Goal: Task Accomplishment & Management: Use online tool/utility

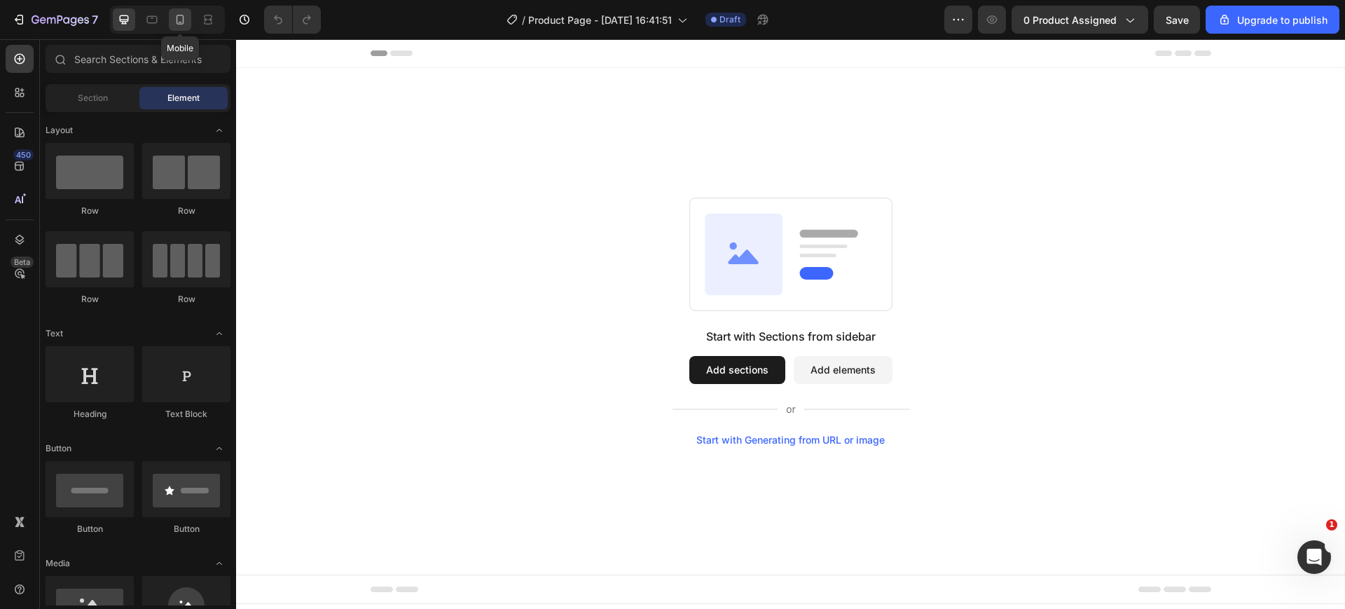
click at [188, 18] on div at bounding box center [180, 19] width 22 height 22
click at [120, 17] on icon at bounding box center [124, 19] width 9 height 9
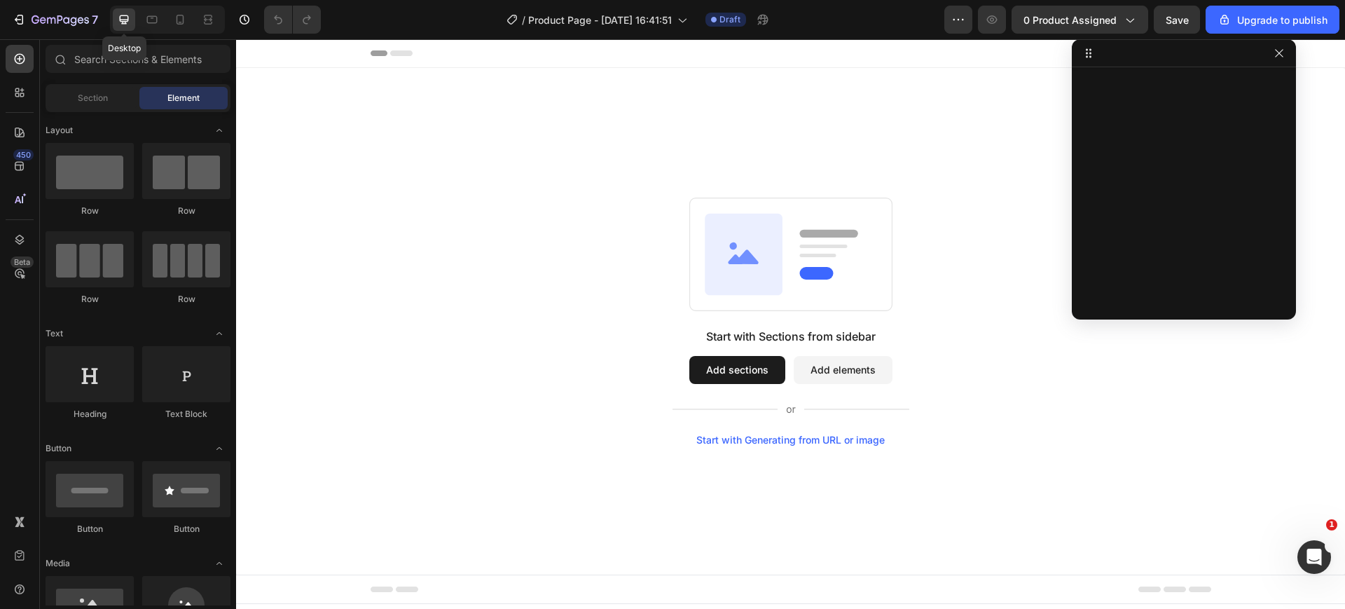
click at [122, 19] on icon at bounding box center [124, 19] width 9 height 9
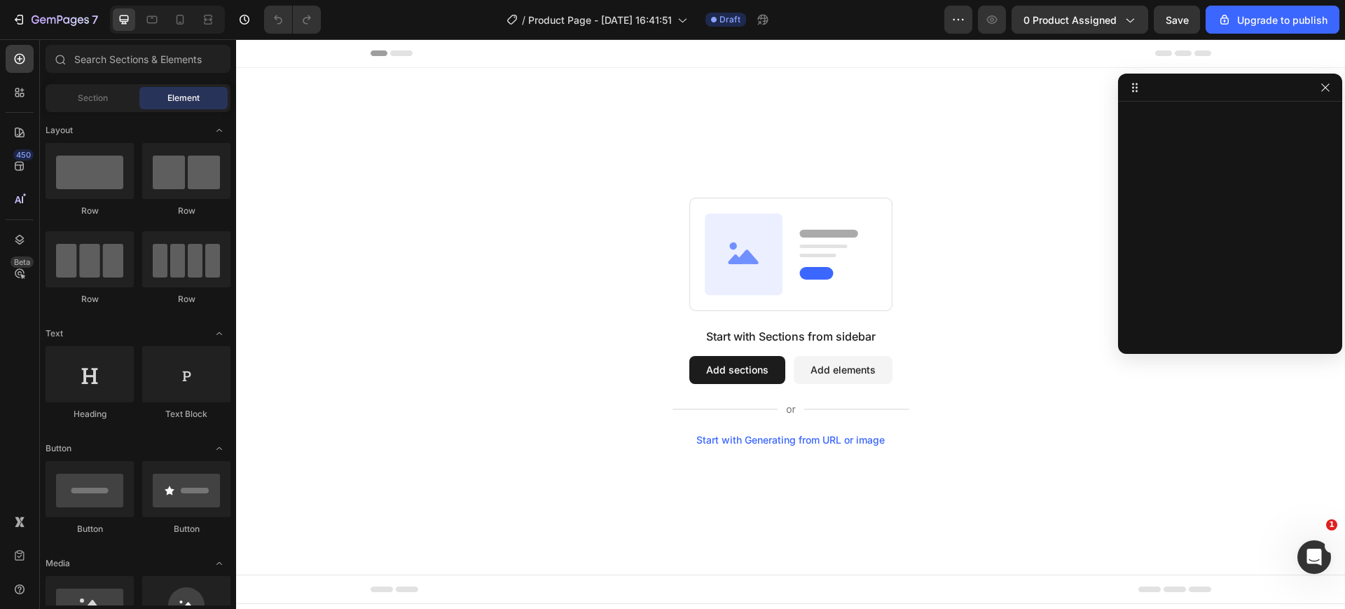
drag, startPoint x: 1160, startPoint y: 55, endPoint x: 1210, endPoint y: 90, distance: 60.5
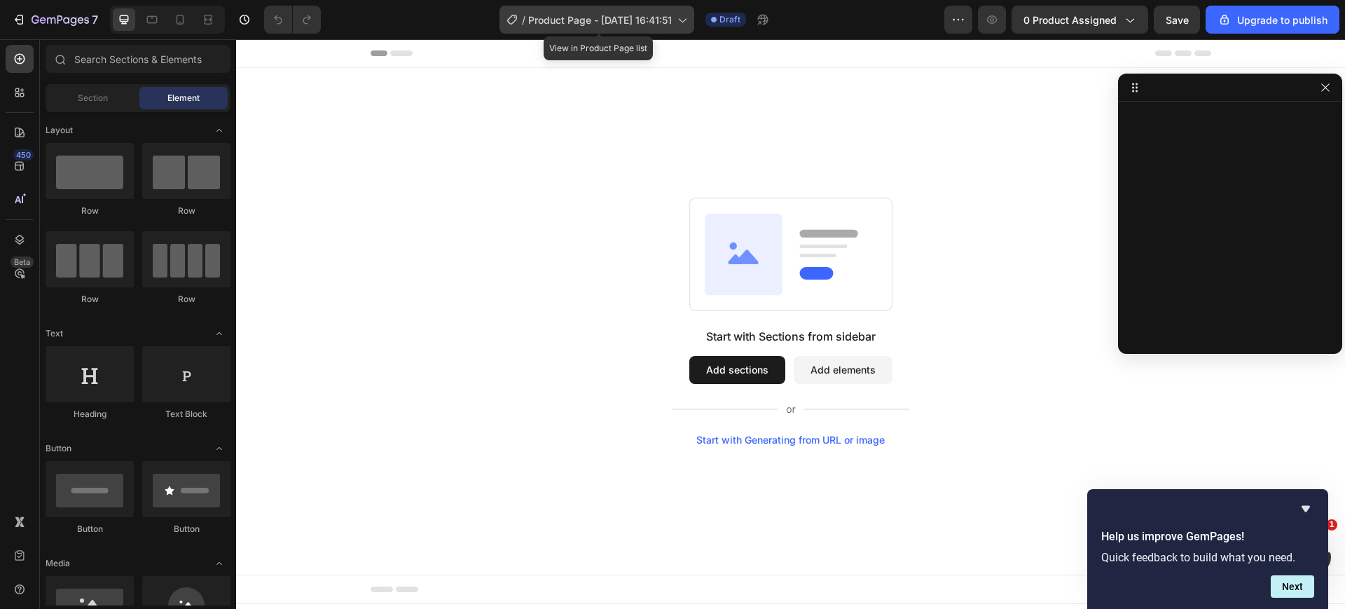
click at [594, 24] on span "Product Page - [DATE] 16:41:51" at bounding box center [600, 20] width 144 height 15
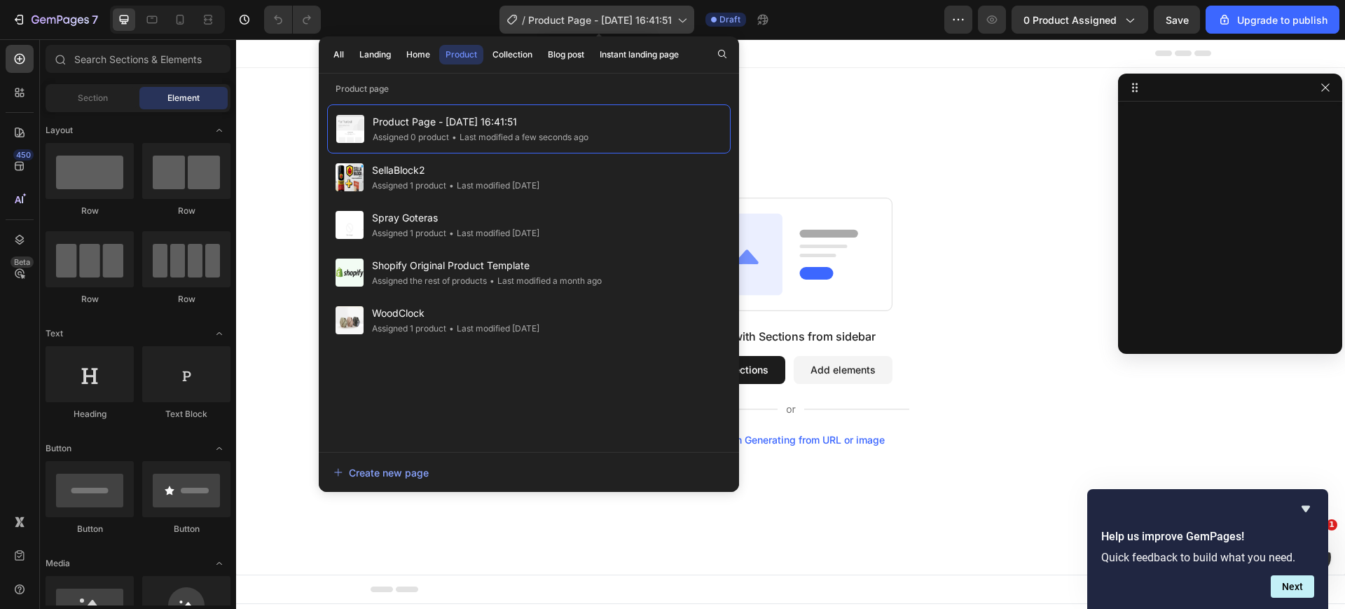
click at [633, 13] on span "Product Page - [DATE] 16:41:51" at bounding box center [600, 20] width 144 height 15
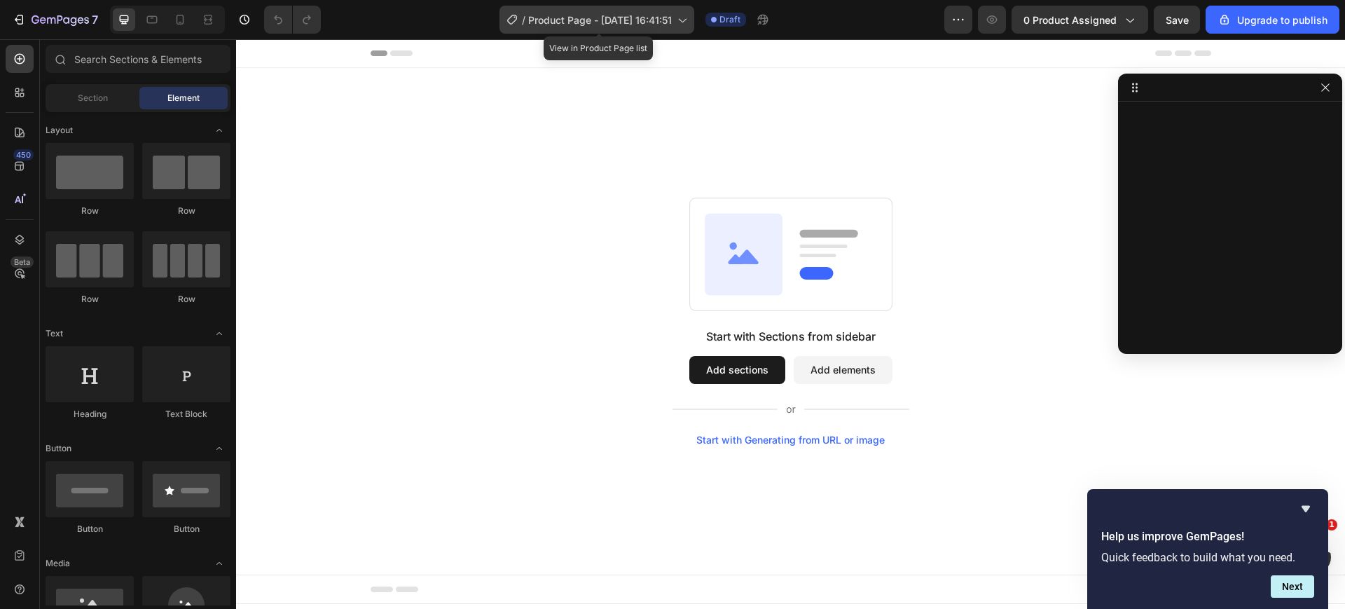
click at [682, 24] on icon at bounding box center [682, 20] width 14 height 14
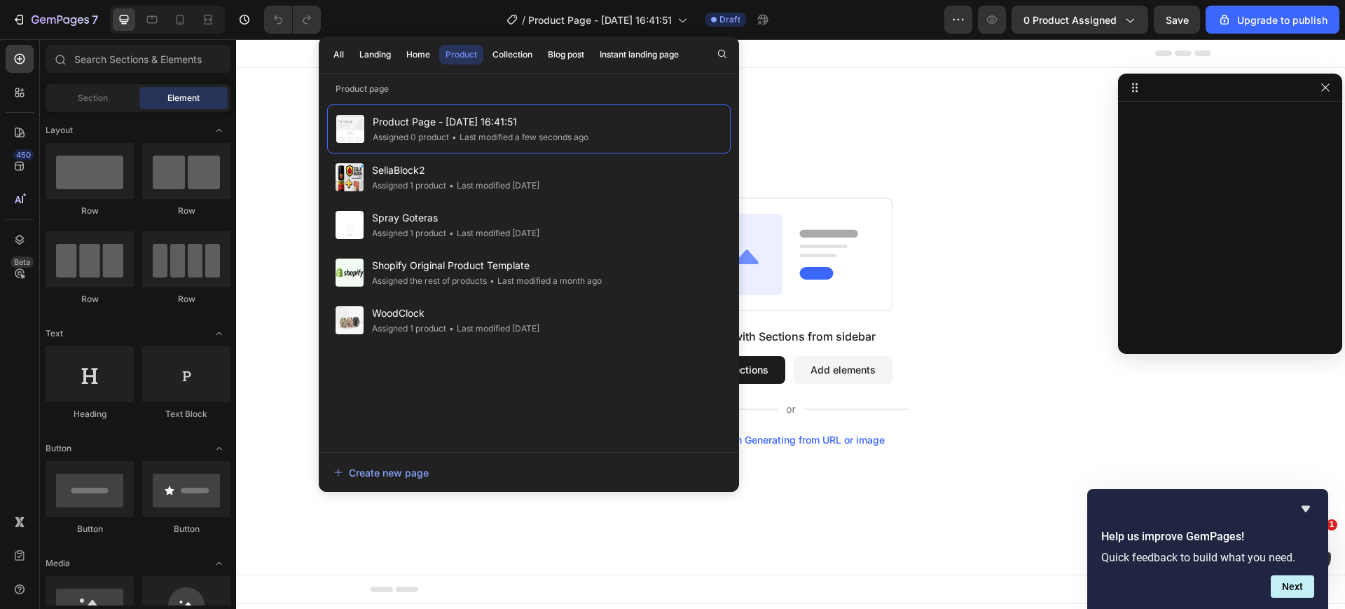
click at [842, 19] on div "/ Product Page - [DATE] 16:41:51 Draft" at bounding box center [638, 20] width 612 height 28
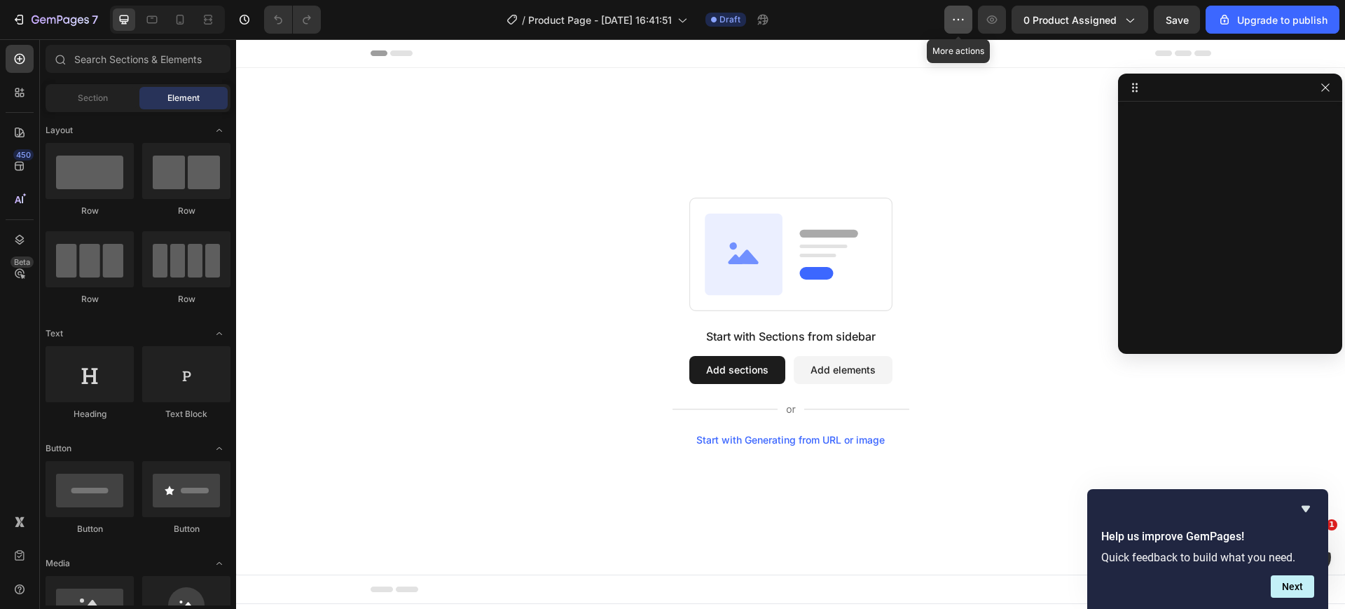
click at [958, 22] on icon "button" at bounding box center [959, 20] width 14 height 14
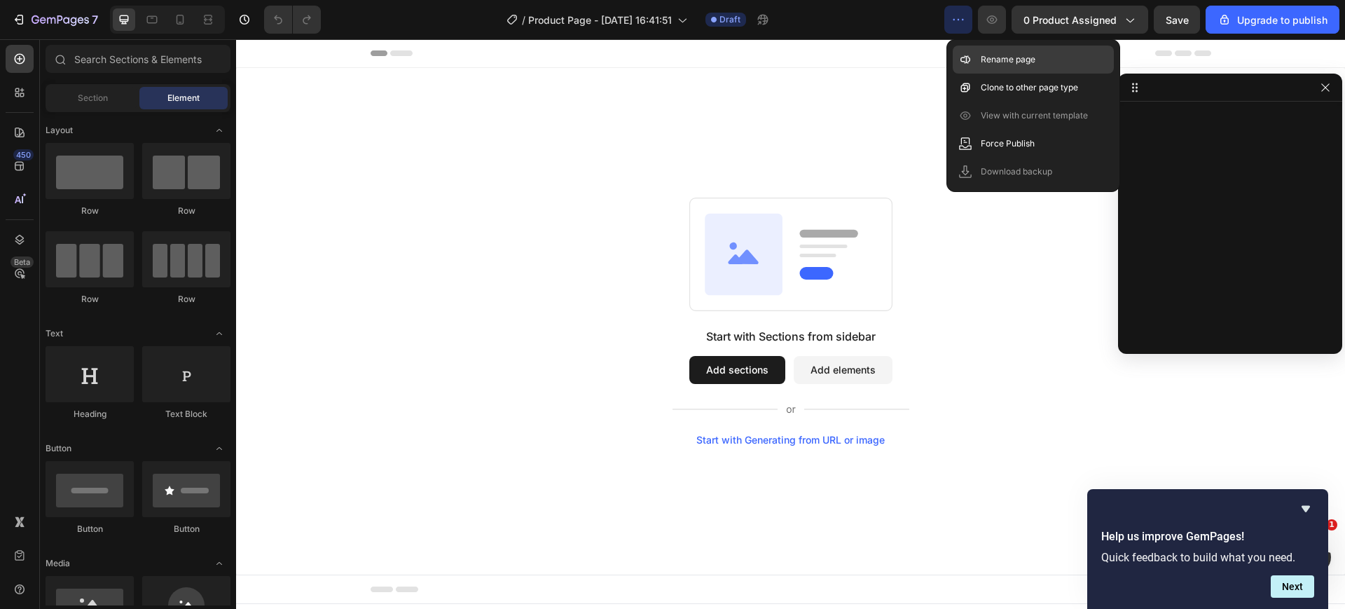
click at [987, 58] on p "Rename page" at bounding box center [1008, 60] width 55 height 14
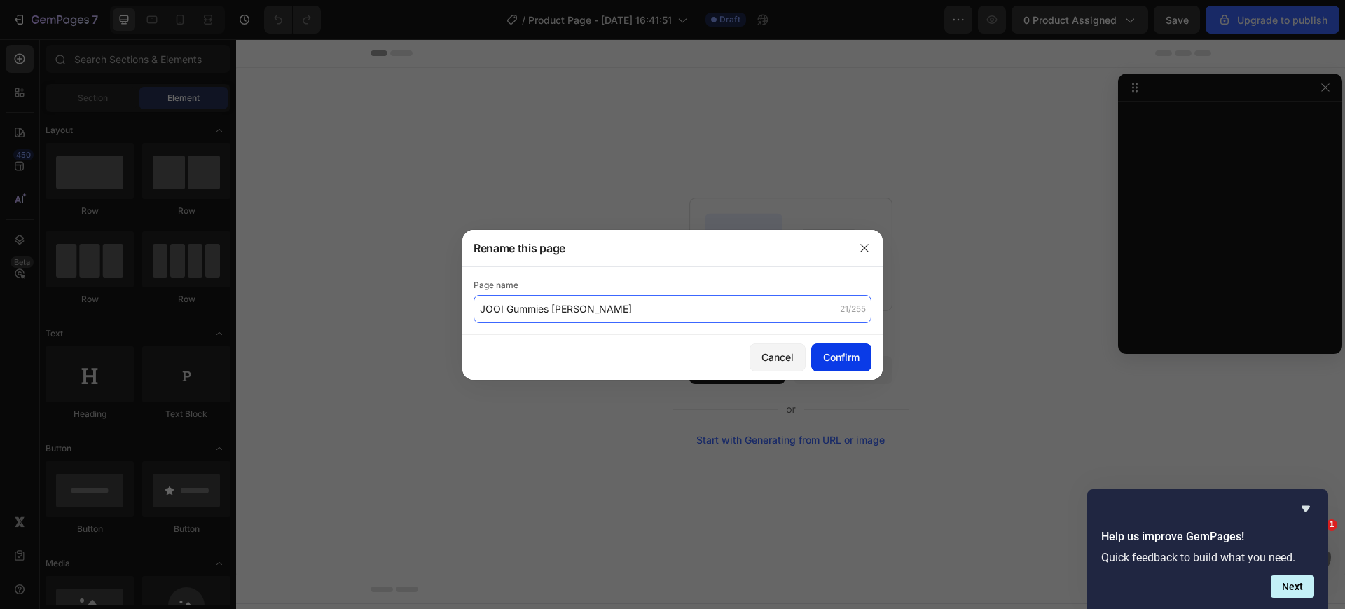
type input "JOOI Gummies [PERSON_NAME]"
click at [844, 360] on div "Confirm" at bounding box center [841, 357] width 36 height 15
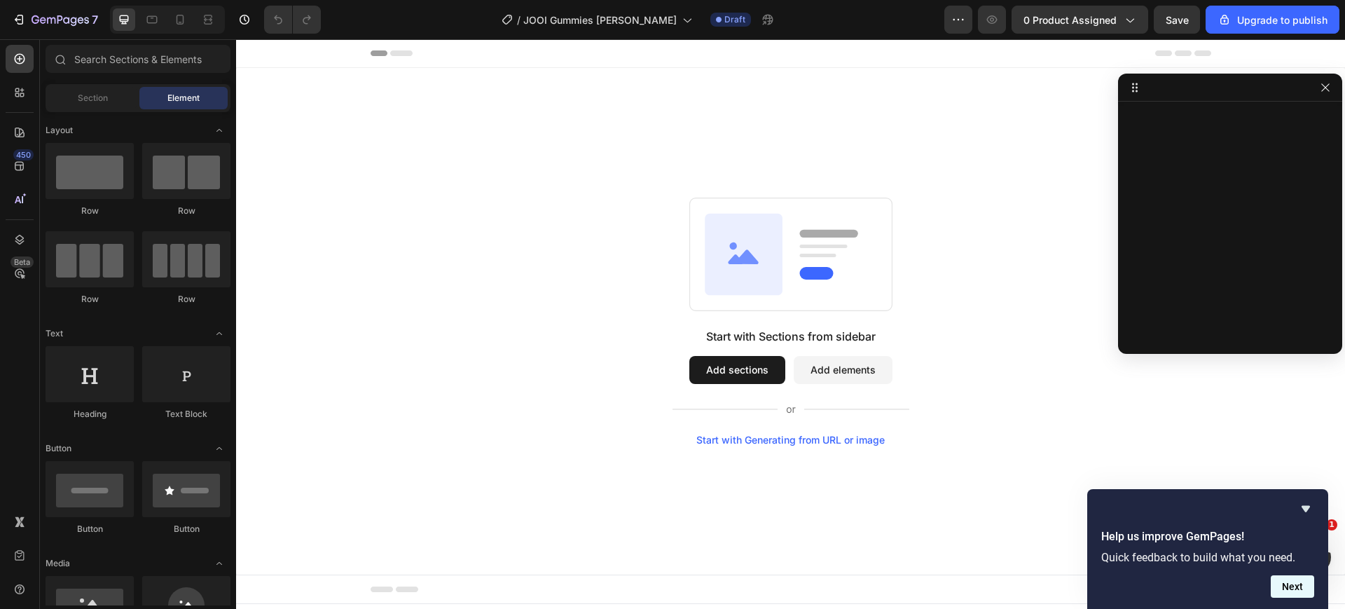
click at [1304, 584] on button "Next" at bounding box center [1292, 586] width 43 height 22
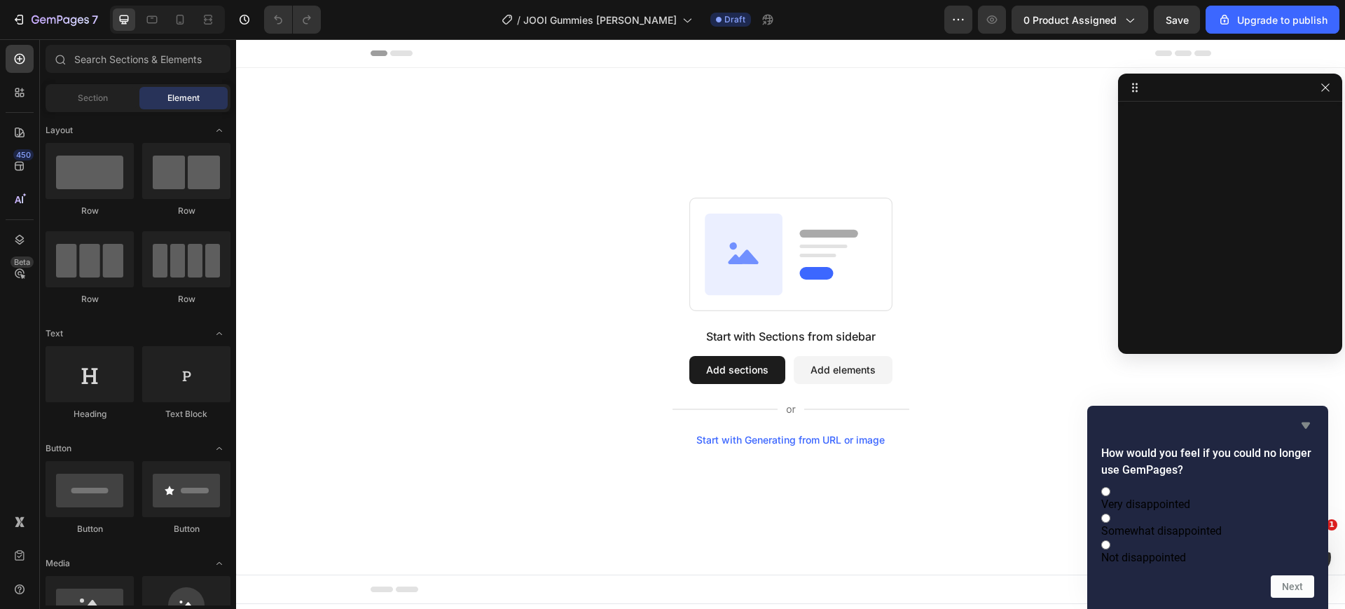
drag, startPoint x: 1305, startPoint y: 407, endPoint x: 1019, endPoint y: 416, distance: 286.1
click at [1305, 423] on icon "Hide survey" at bounding box center [1306, 426] width 8 height 6
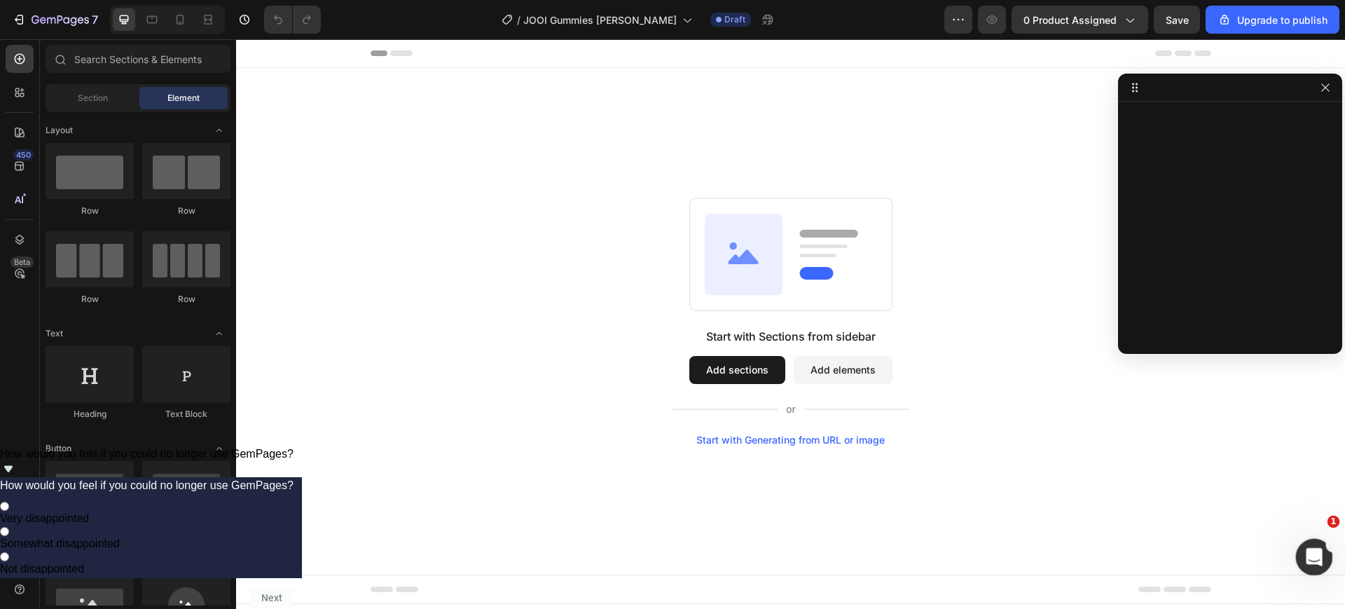
click at [1307, 548] on icon "Abrir Intercom Messenger" at bounding box center [1312, 555] width 23 height 23
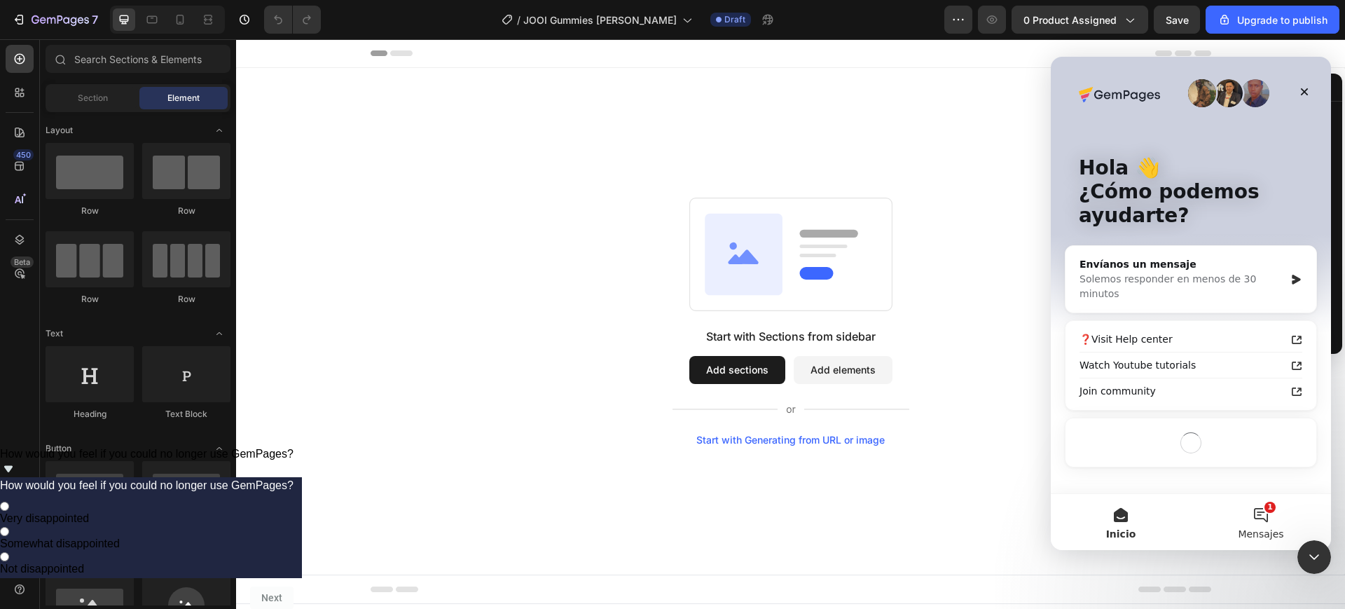
click at [1259, 518] on button "1 Mensajes" at bounding box center [1261, 522] width 140 height 56
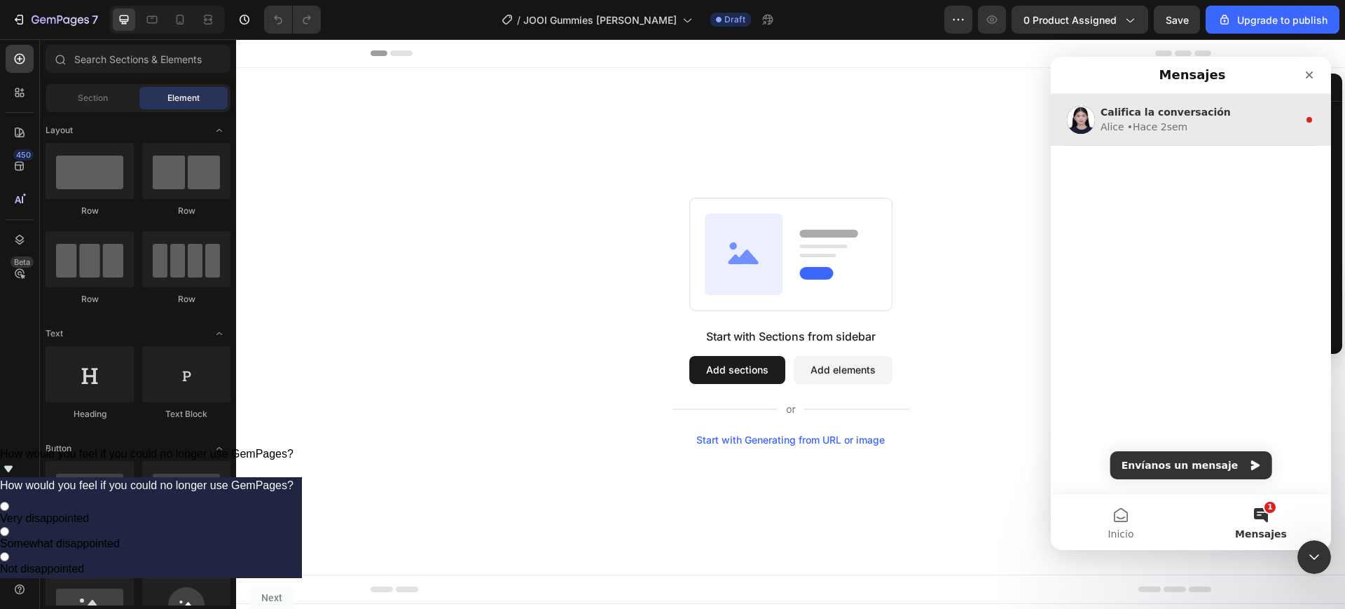
click at [1158, 132] on div "• Hace 2sem" at bounding box center [1158, 127] width 61 height 15
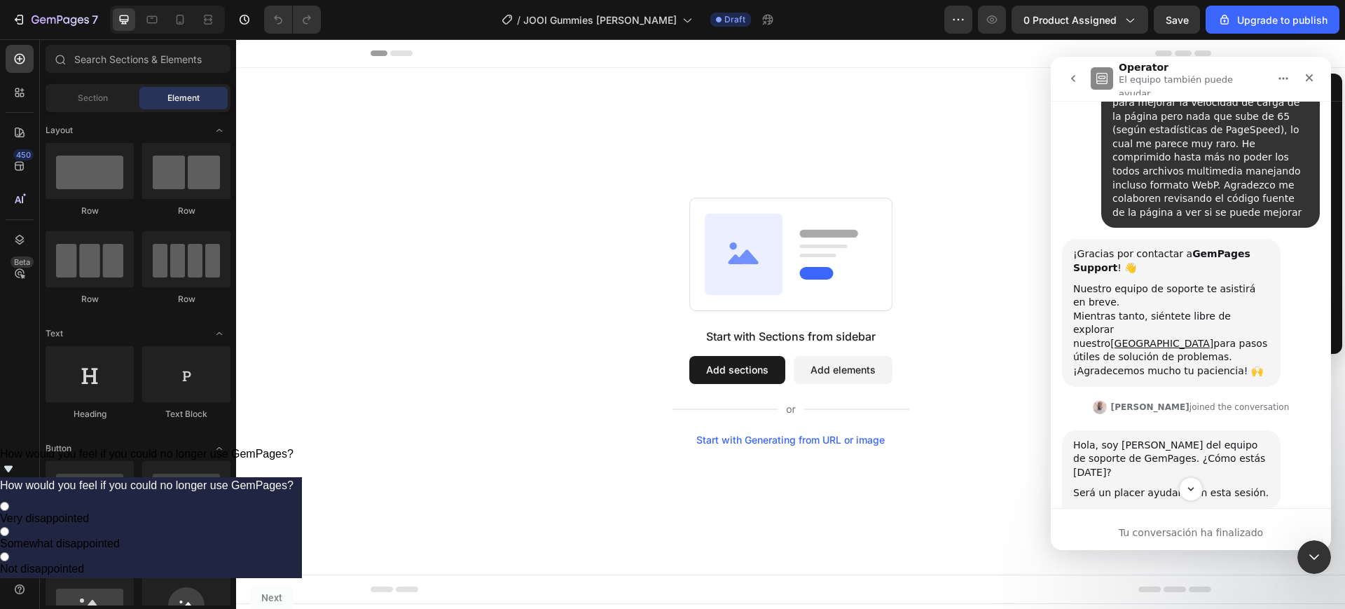
scroll to position [612, 0]
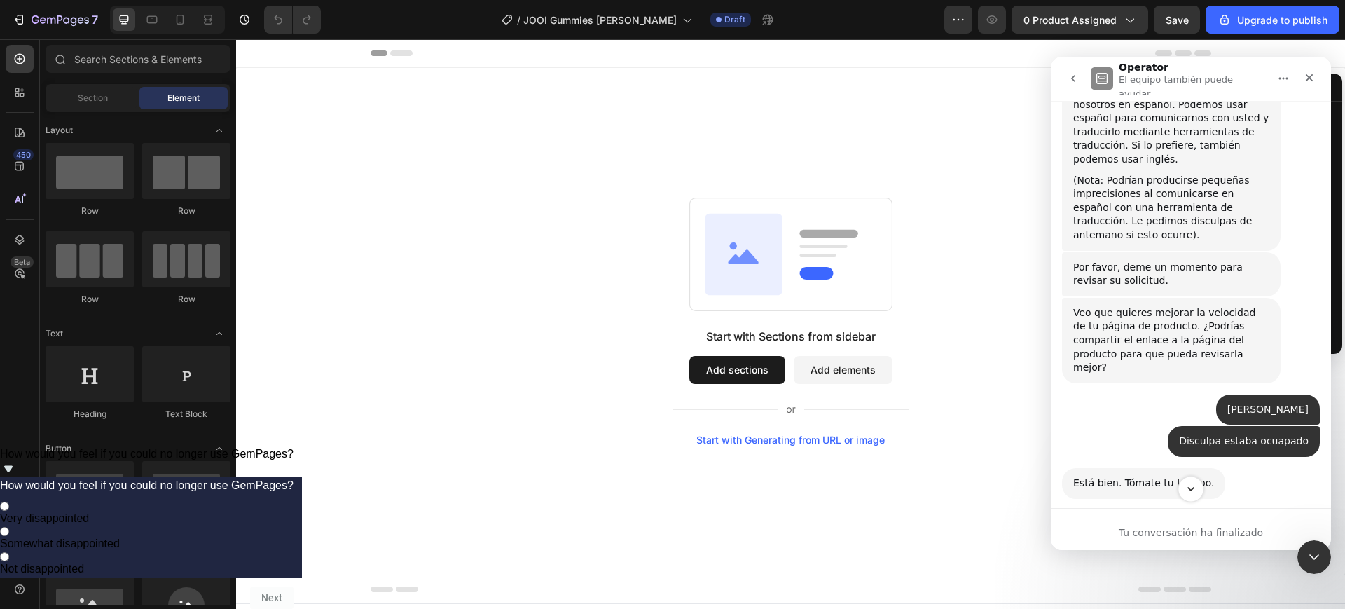
click at [1193, 491] on icon "Scroll to bottom" at bounding box center [1191, 489] width 13 height 13
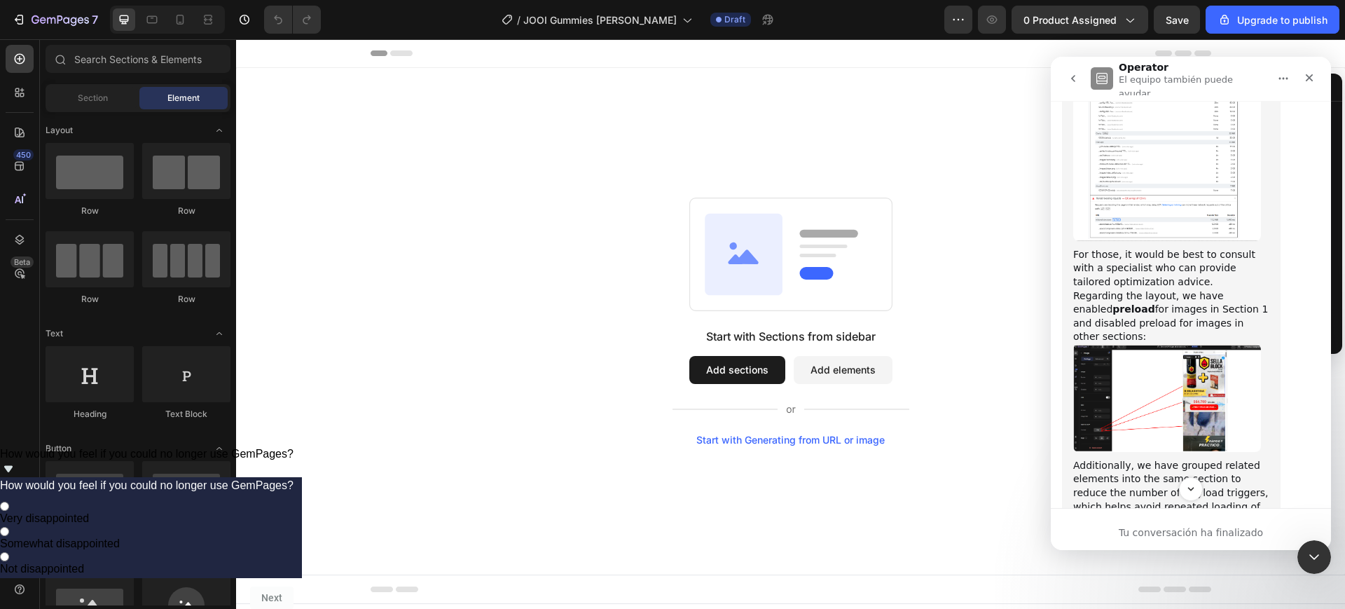
scroll to position [3837, 0]
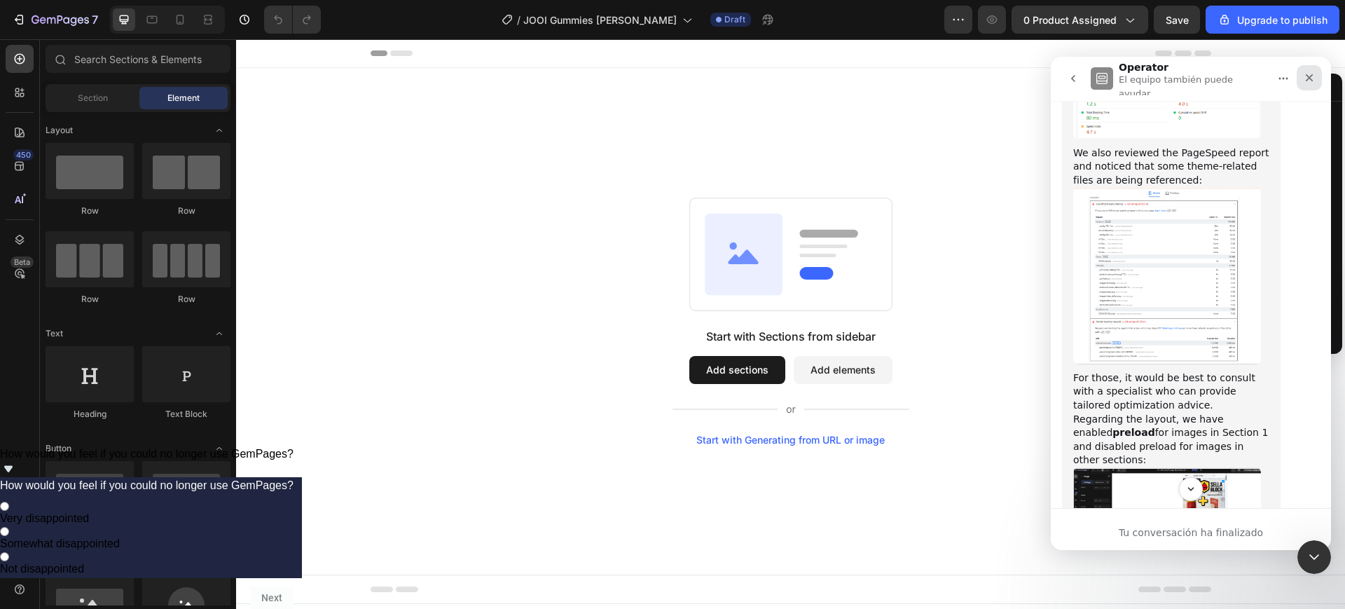
click at [1307, 74] on icon "Cerrar" at bounding box center [1309, 77] width 11 height 11
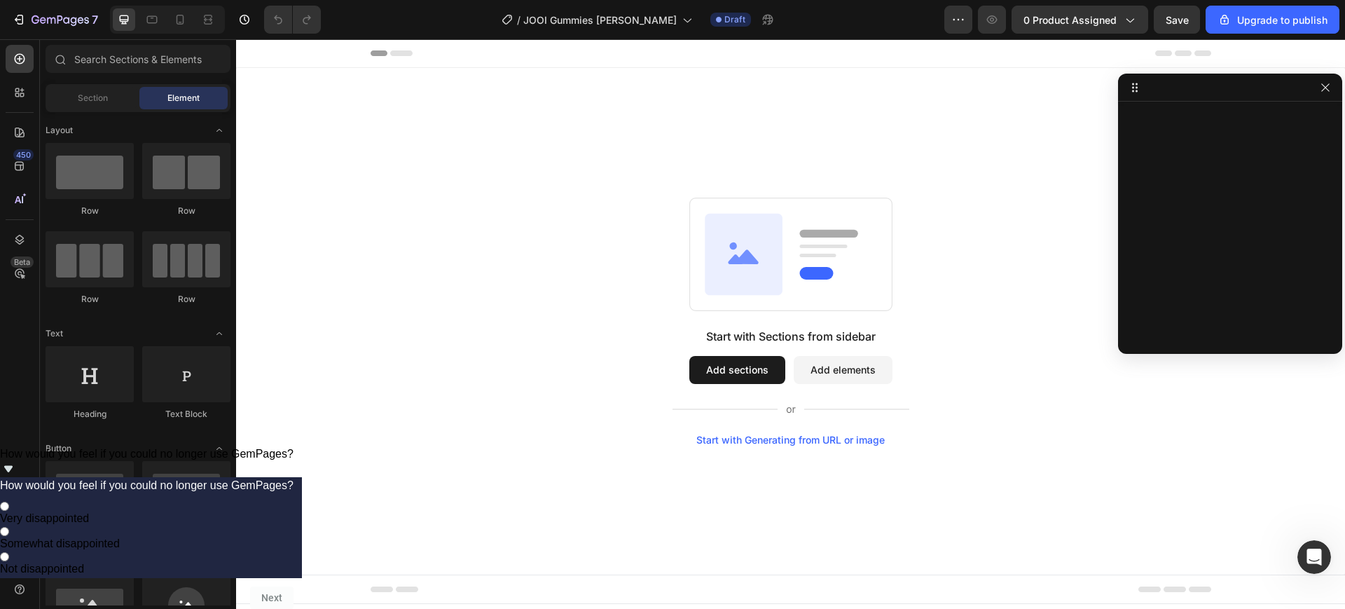
scroll to position [0, 0]
click at [1070, 282] on div "Start with Sections from sidebar Add sections Add elements Start with Generatin…" at bounding box center [791, 322] width 1008 height 248
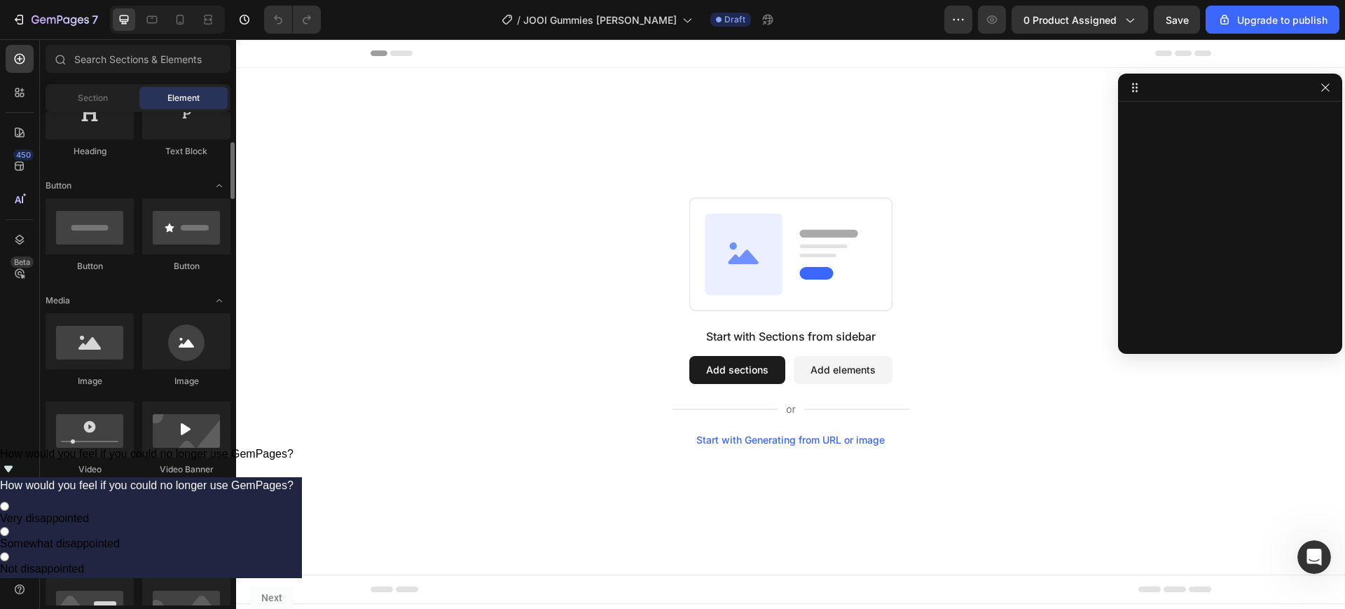
scroll to position [88, 0]
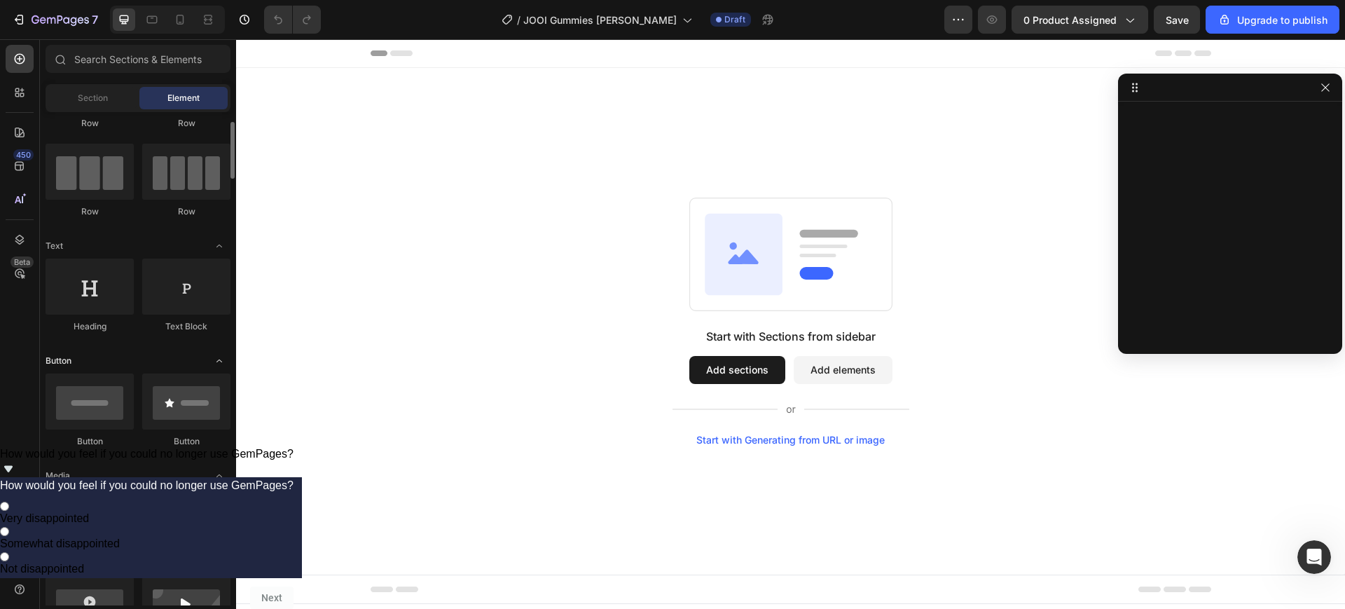
click at [219, 359] on icon "Toggle open" at bounding box center [219, 360] width 11 height 11
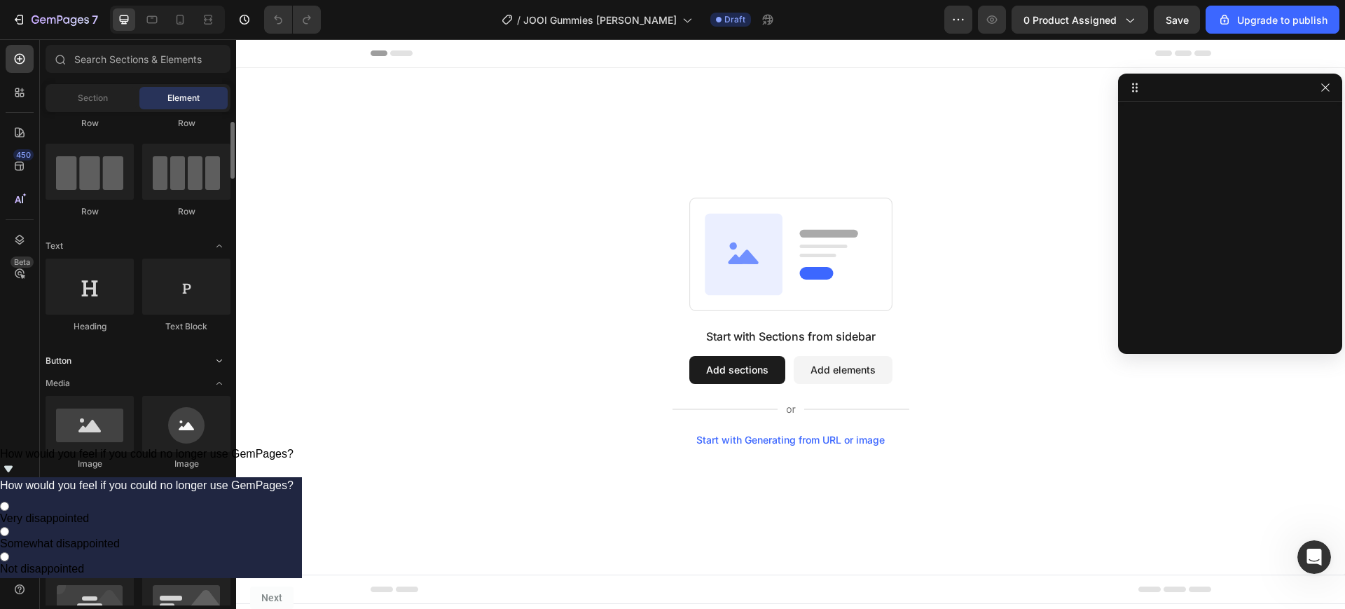
click at [219, 359] on icon "Toggle open" at bounding box center [219, 360] width 11 height 11
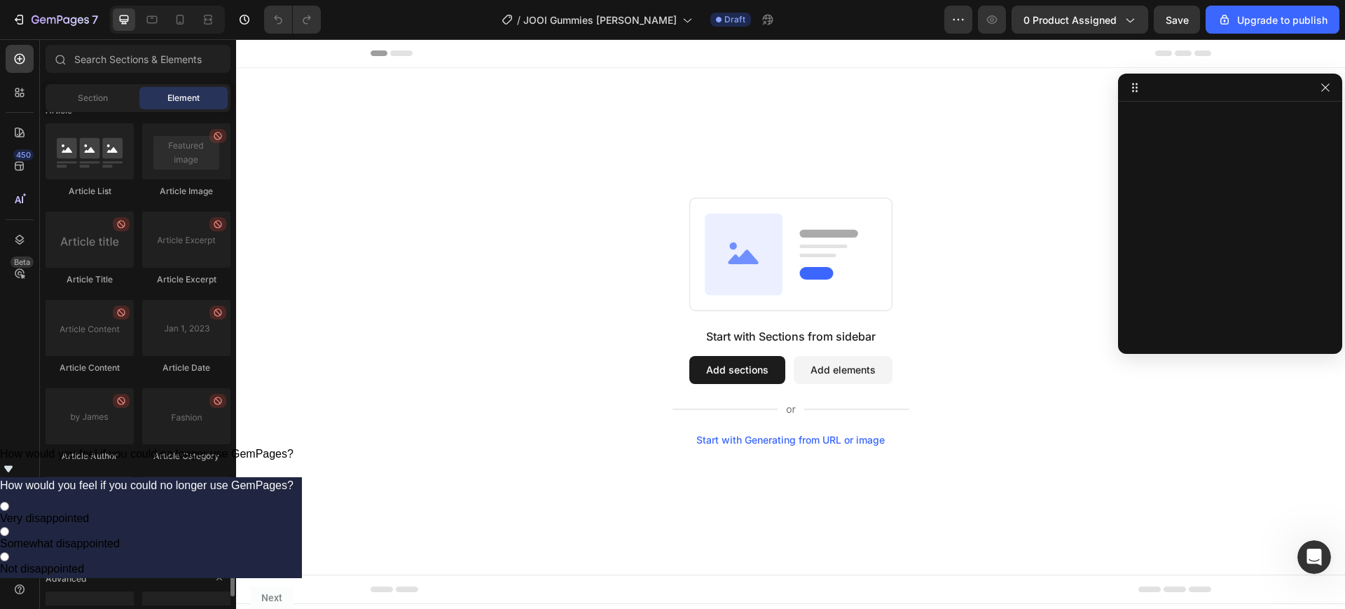
scroll to position [3752, 0]
